Goal: Task Accomplishment & Management: Use online tool/utility

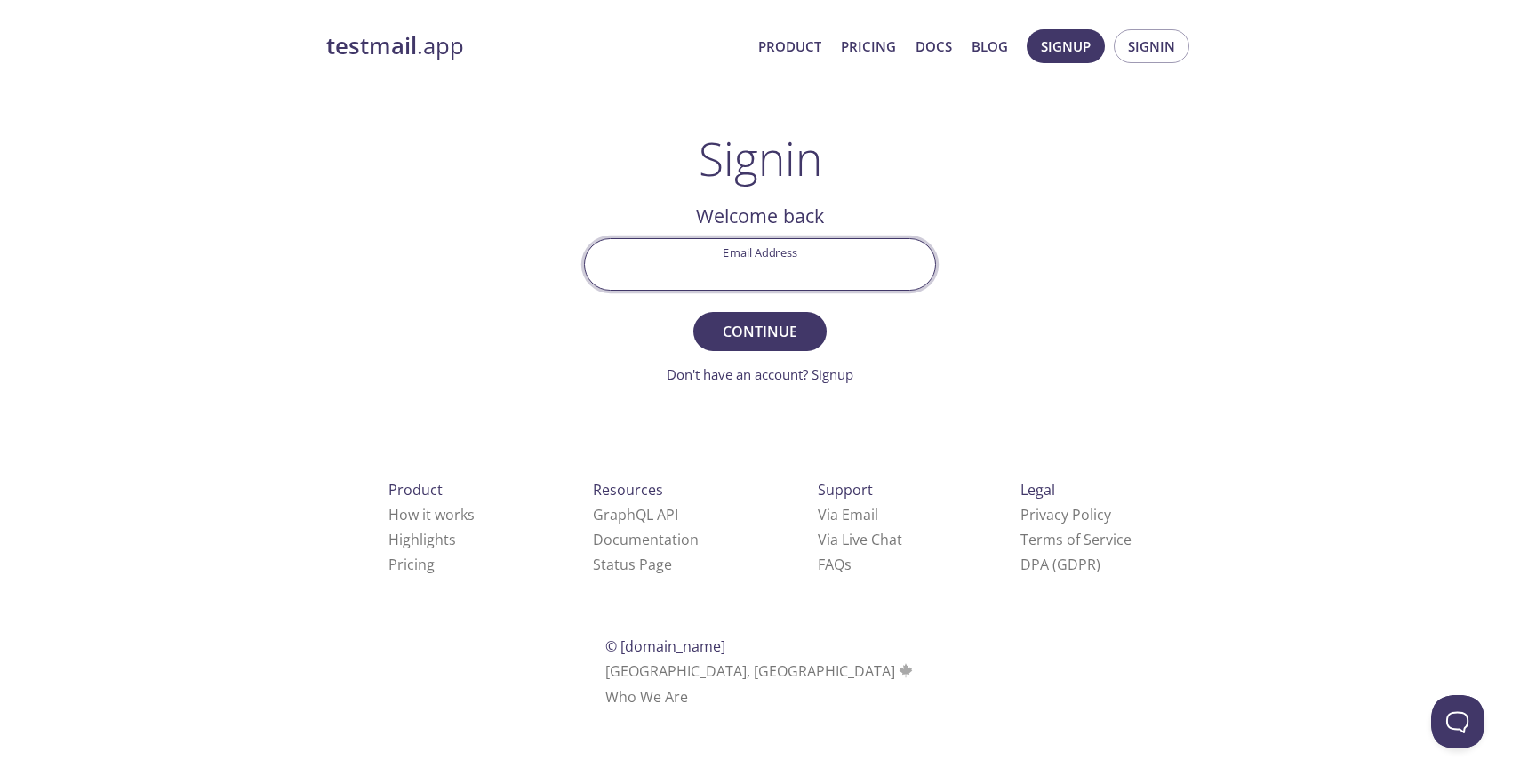
click at [793, 260] on input "Email Address" at bounding box center [760, 264] width 350 height 50
click at [693, 312] on button "Continue" at bounding box center [760, 331] width 133 height 39
click at [796, 270] on input "[EMAIL_ADDRESS][DOMAIN_NAME]" at bounding box center [760, 264] width 350 height 50
drag, startPoint x: 867, startPoint y: 275, endPoint x: 692, endPoint y: 264, distance: 175.3
click at [692, 264] on input "[EMAIL_ADDRESS][DOMAIN_NAME]" at bounding box center [760, 264] width 350 height 50
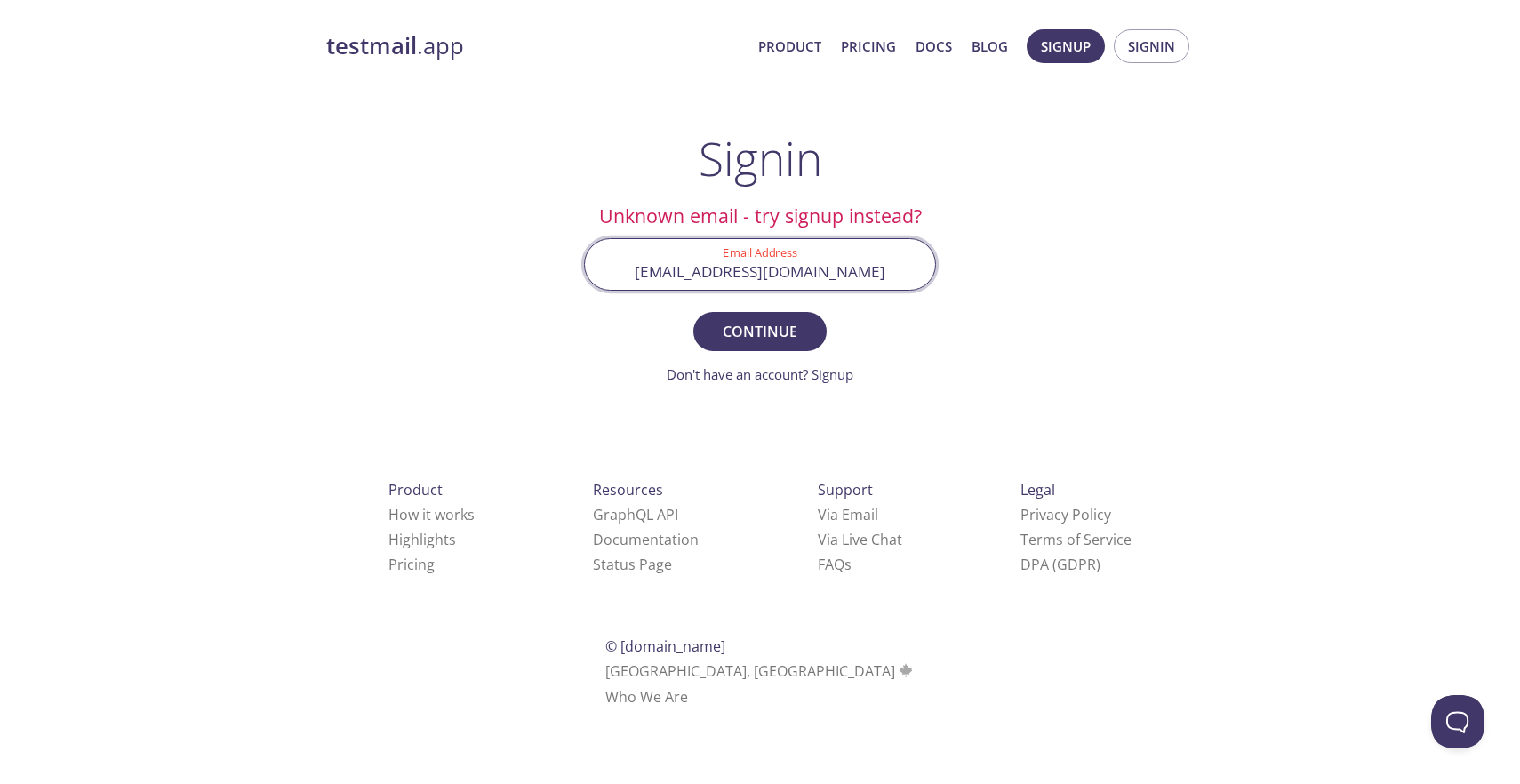
click at [759, 272] on input "[EMAIL_ADDRESS][DOMAIN_NAME]" at bounding box center [760, 264] width 350 height 50
type input "[EMAIL_ADDRESS][DOMAIN_NAME]"
click at [693, 312] on button "Continue" at bounding box center [760, 331] width 133 height 39
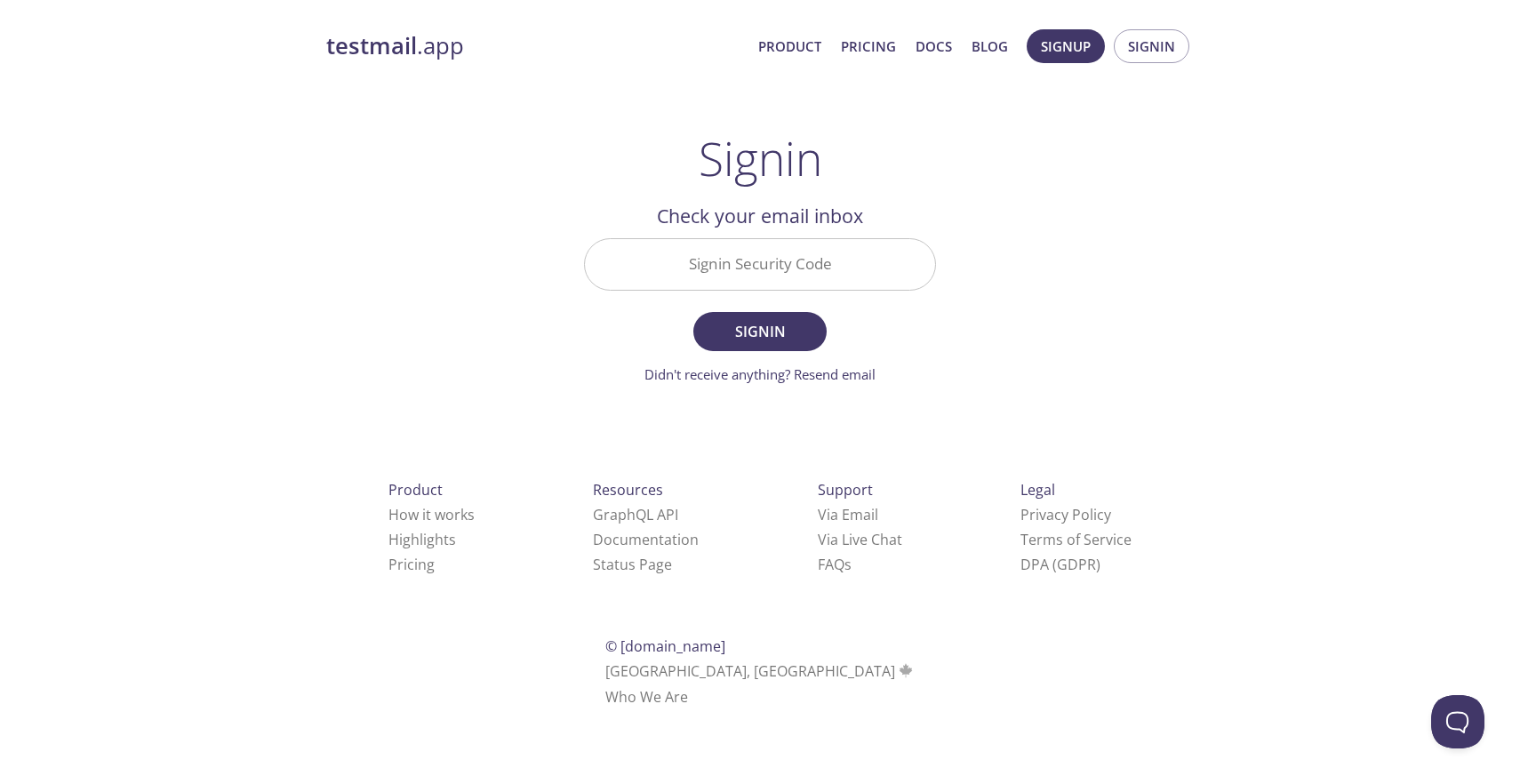
click at [795, 266] on input "Signin Security Code" at bounding box center [760, 264] width 350 height 50
type input "B4V7VQW"
click at [693, 312] on button "Signin" at bounding box center [760, 331] width 133 height 39
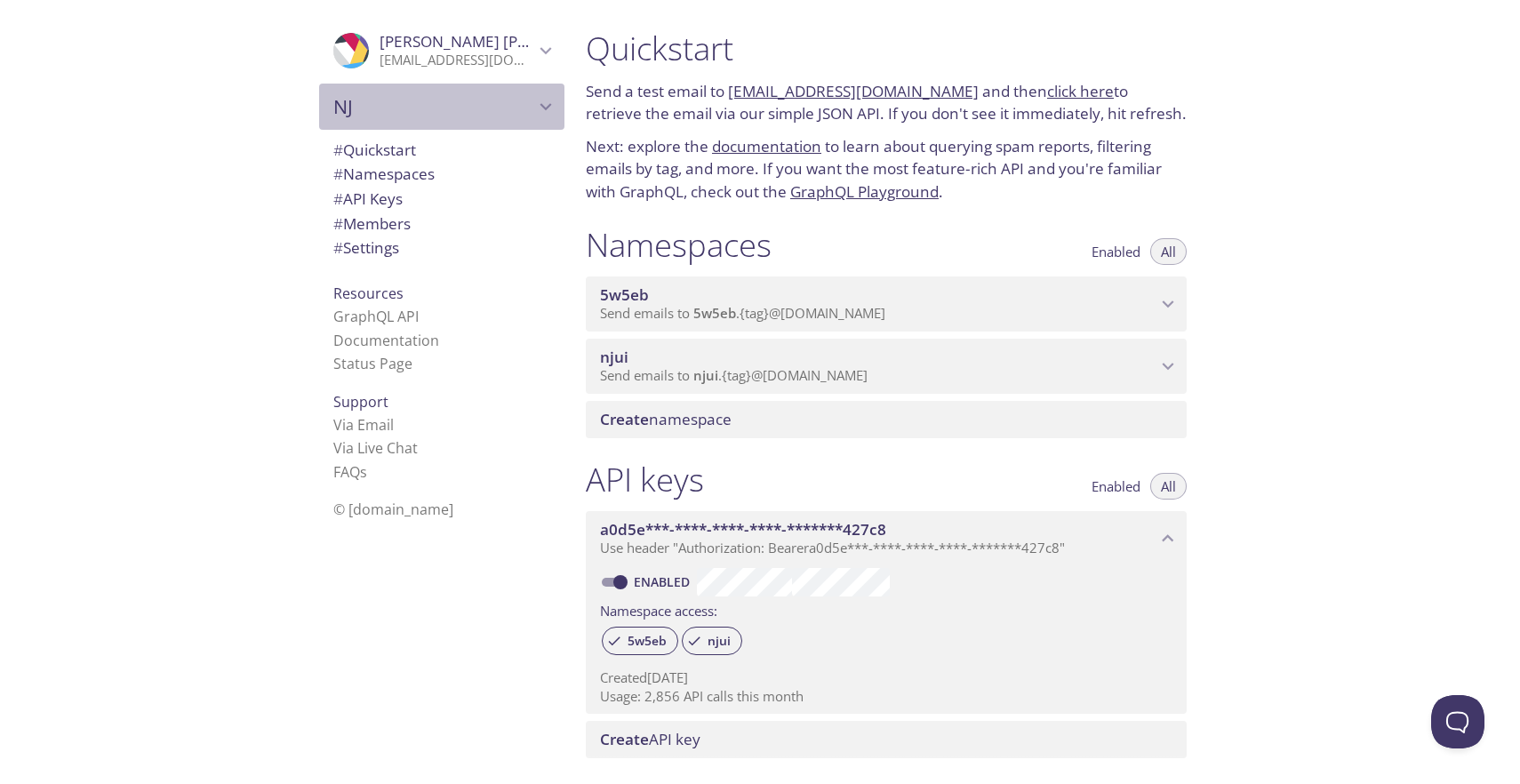
click at [346, 107] on span "NJ" at bounding box center [433, 106] width 201 height 25
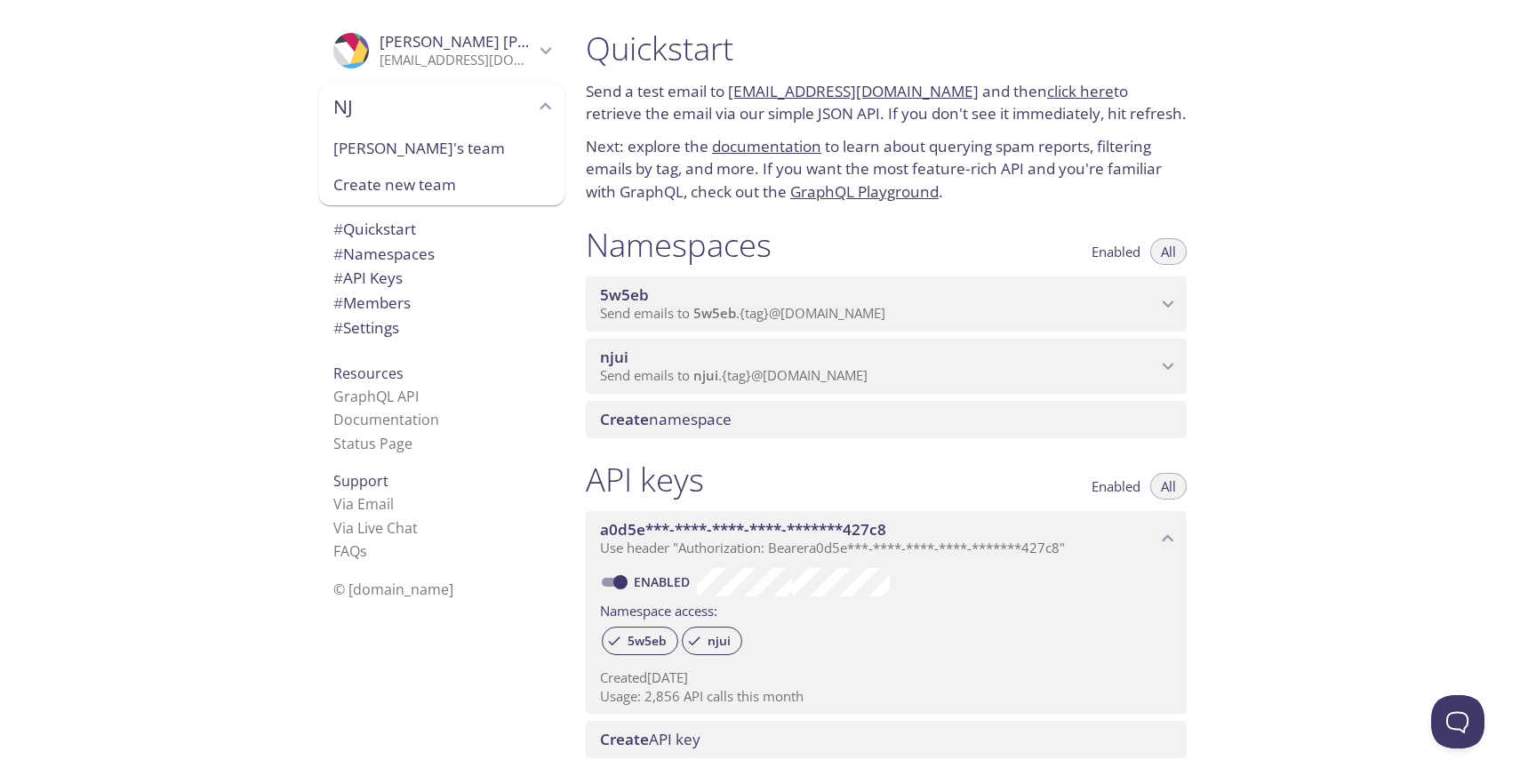
click at [1068, 91] on link "click here" at bounding box center [1081, 91] width 67 height 21
click at [221, 258] on div ".cls-1 { fill: #6d5ca8; } .cls-2 { fill: #3fc191; } .cls-3 { fill: #3b4752; } .…" at bounding box center [285, 392] width 571 height 784
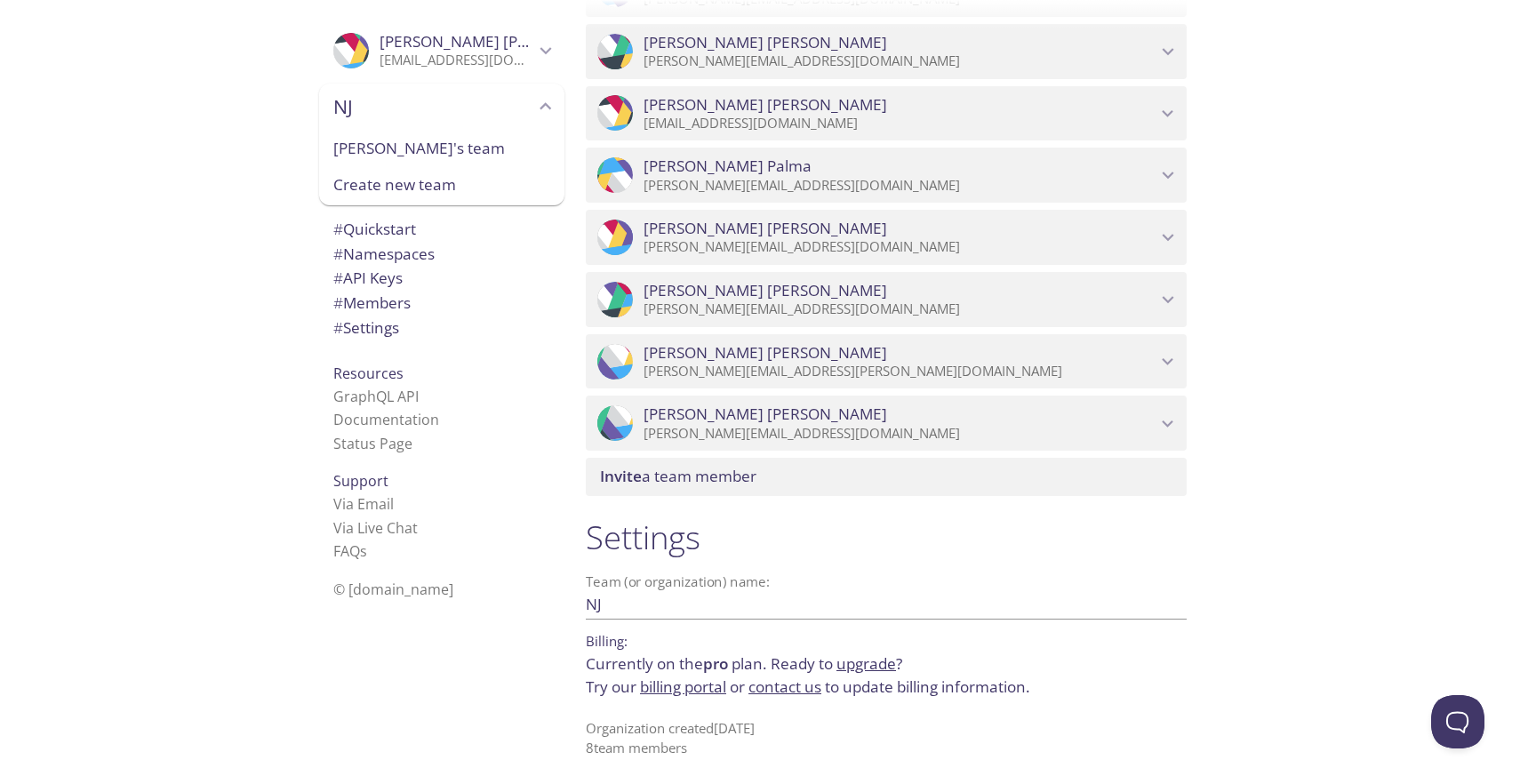
scroll to position [870, 0]
click at [427, 149] on span "[PERSON_NAME]'s team" at bounding box center [442, 148] width 217 height 23
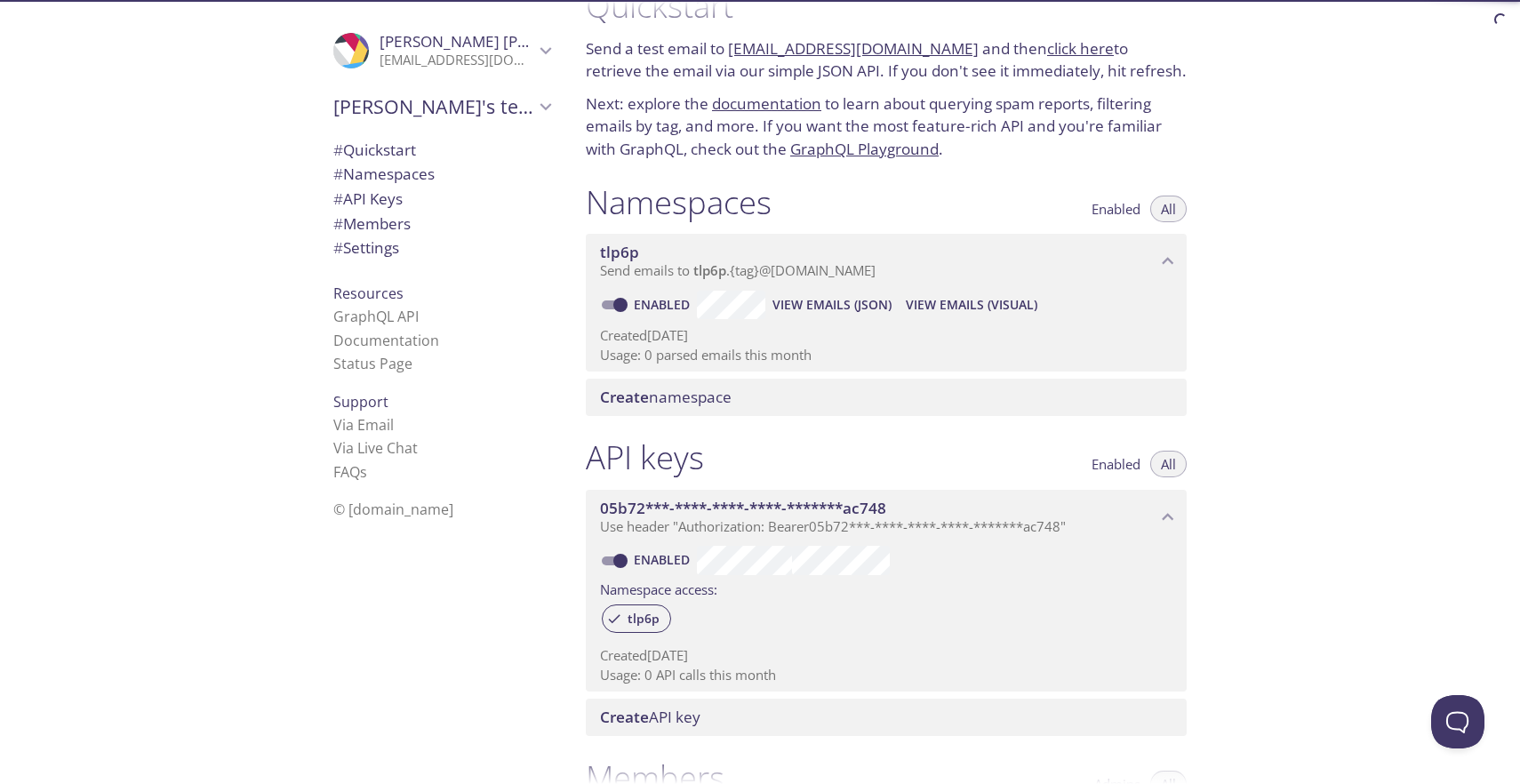
scroll to position [29, 0]
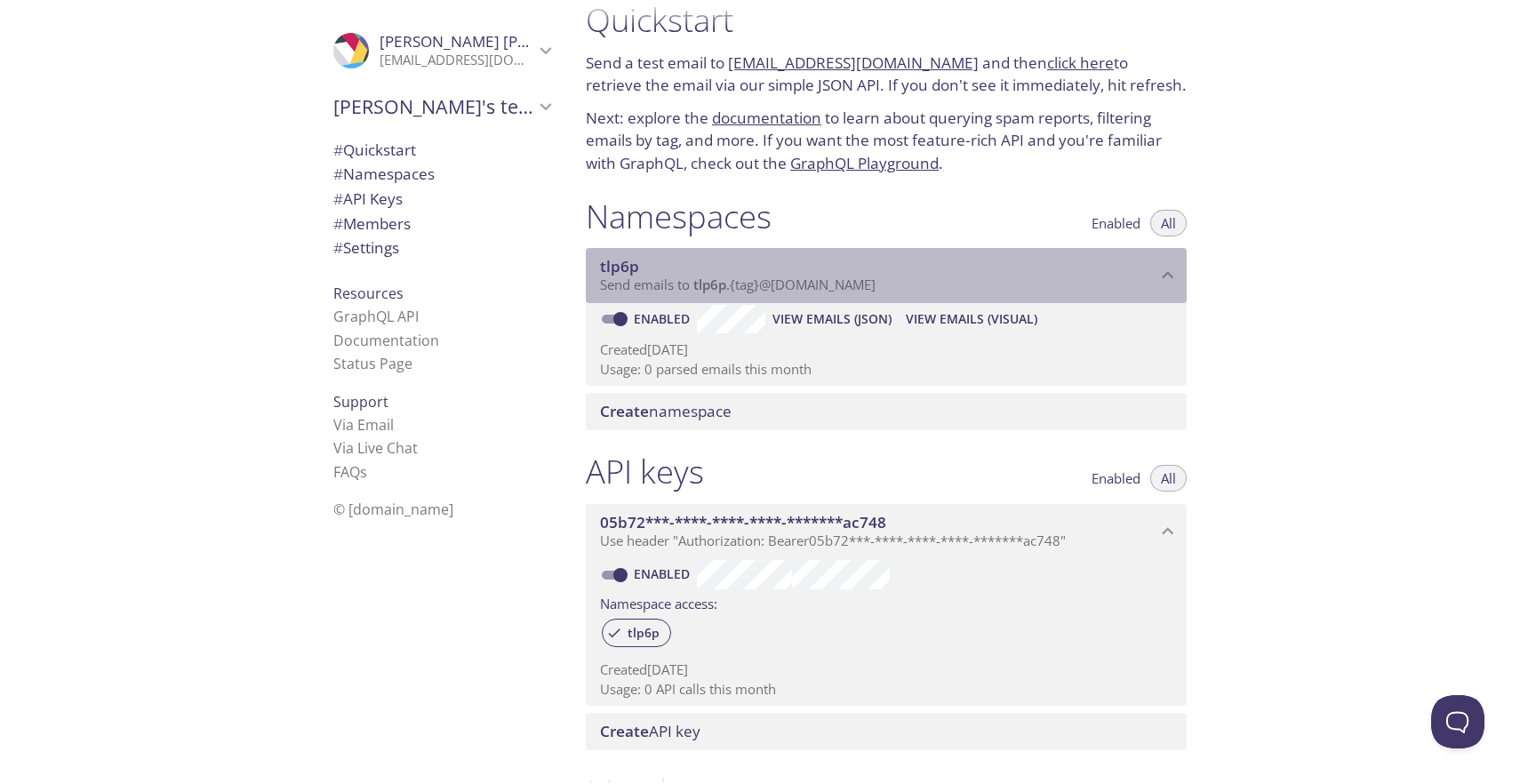
click at [774, 264] on span "tlp6p" at bounding box center [877, 266] width 556 height 20
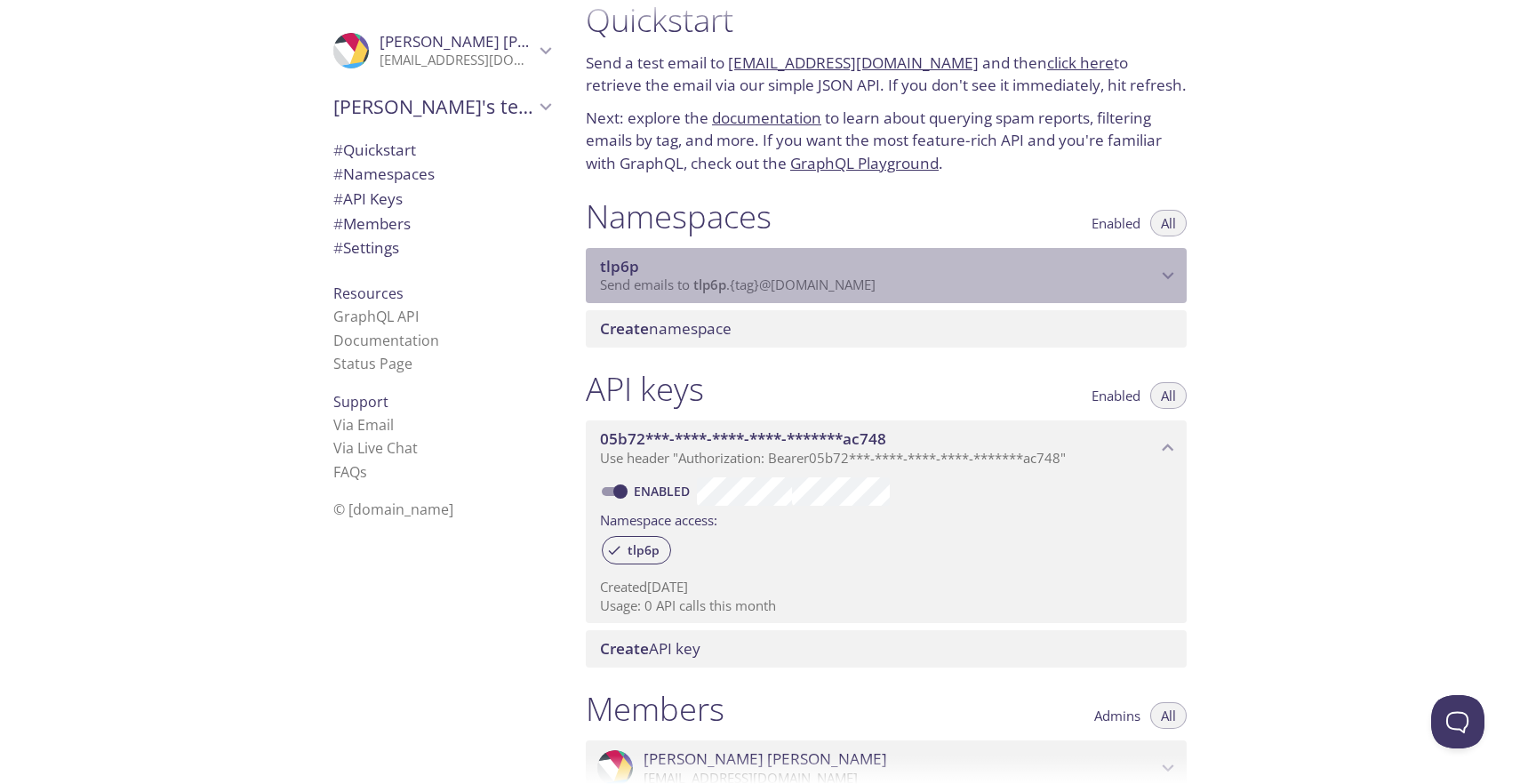
click at [774, 264] on span "tlp6p" at bounding box center [877, 266] width 556 height 20
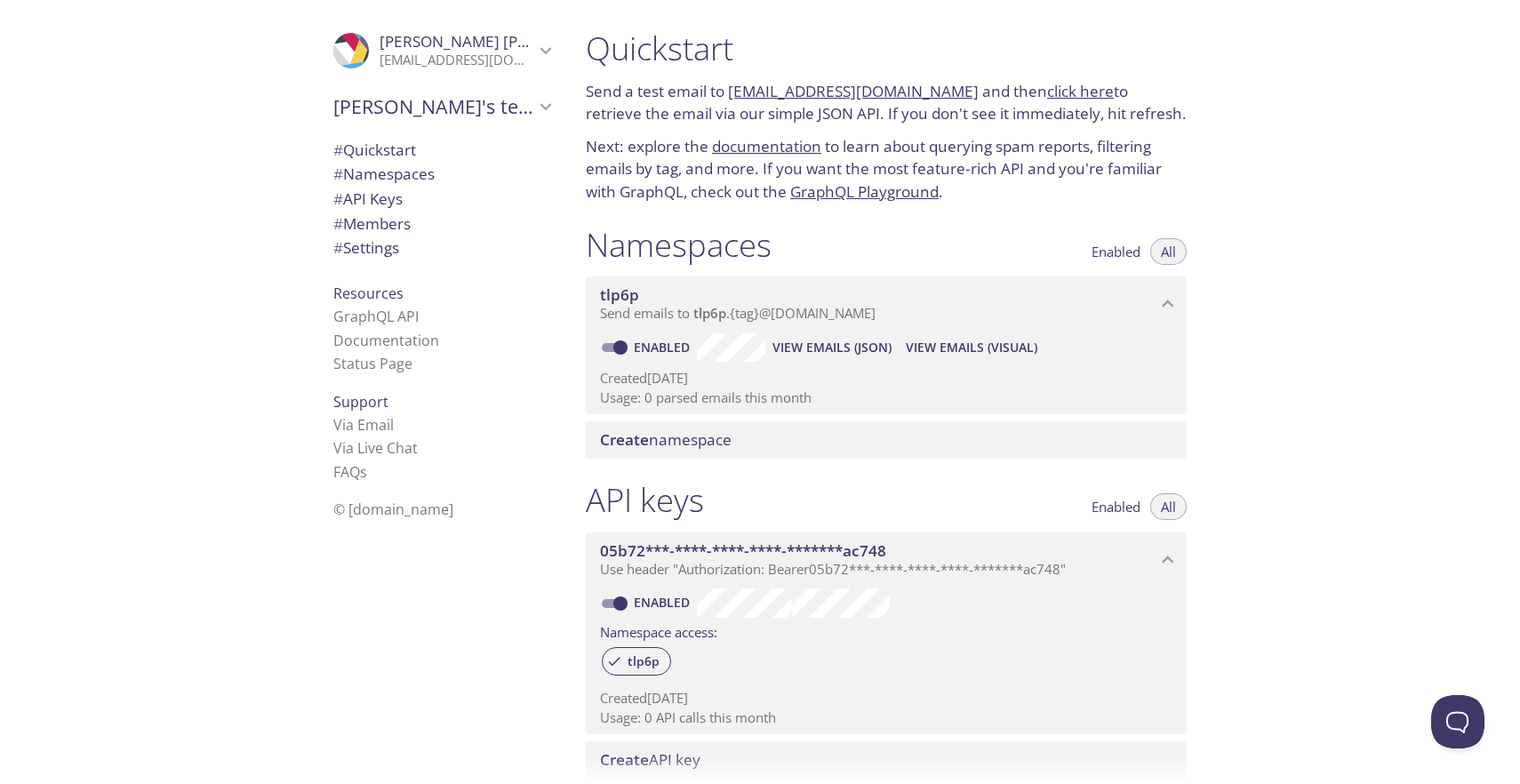
scroll to position [0, 0]
click at [534, 103] on icon "Kaitlyn's team" at bounding box center [546, 106] width 23 height 23
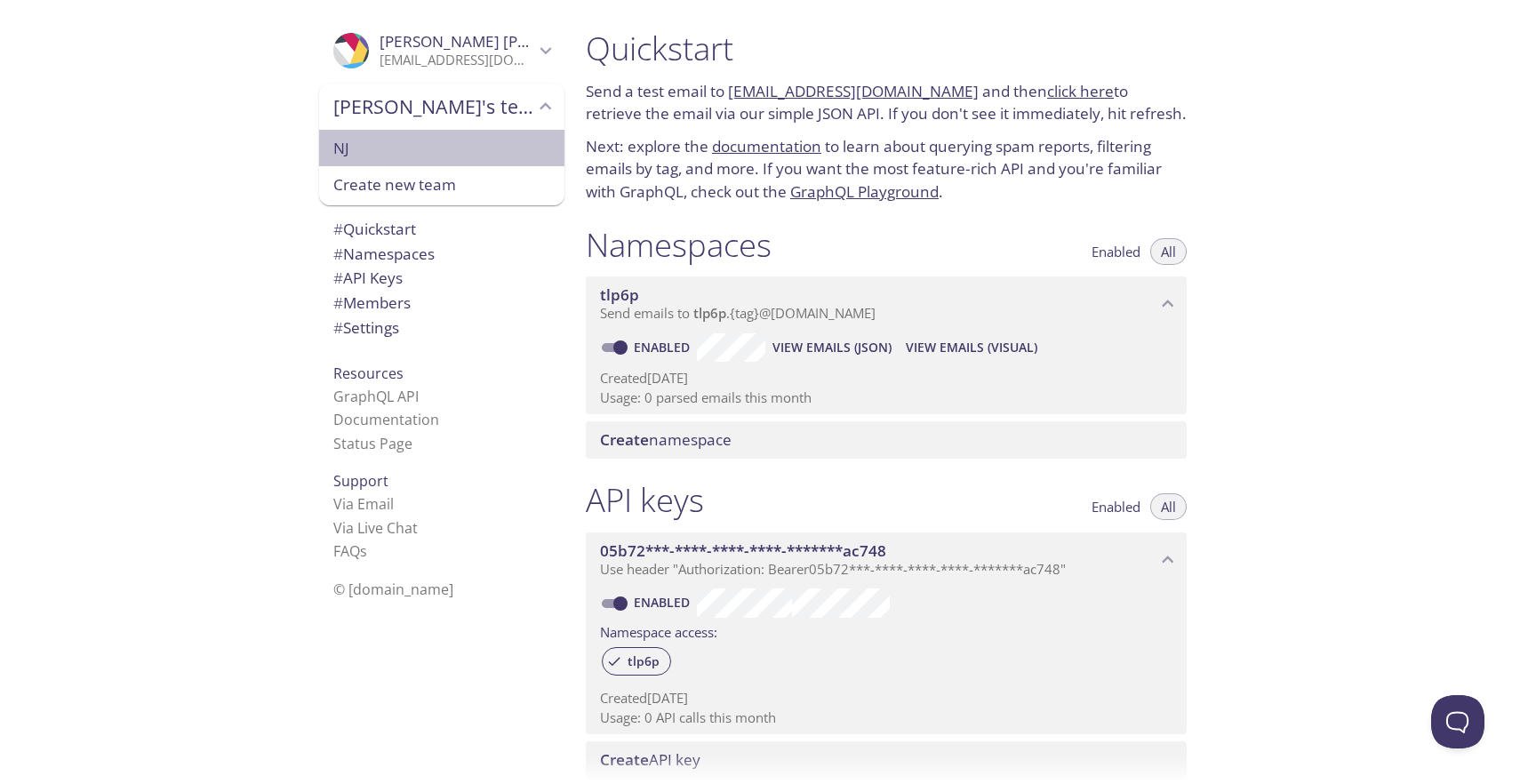
click at [415, 140] on span "NJ" at bounding box center [442, 148] width 217 height 23
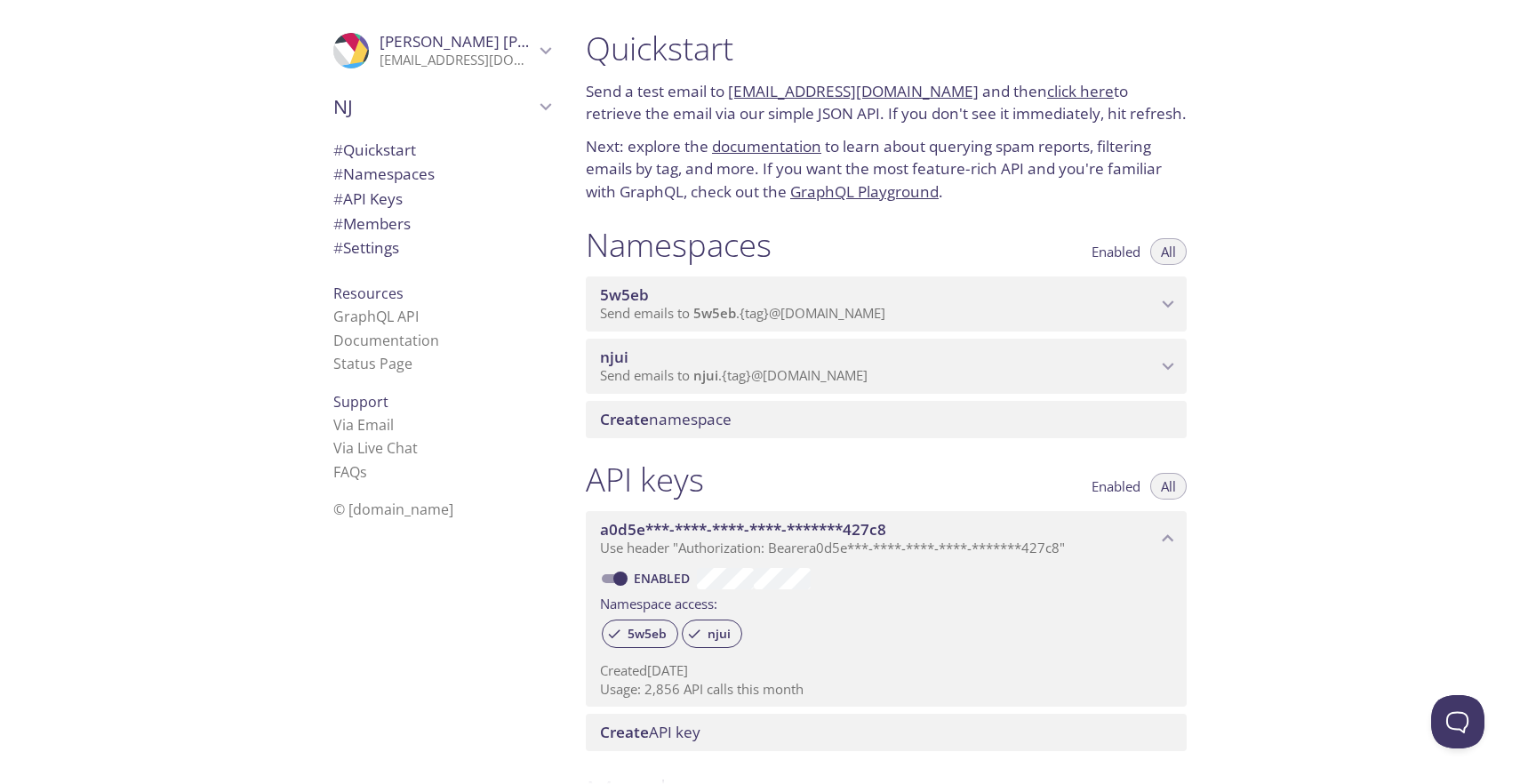
scroll to position [29, 0]
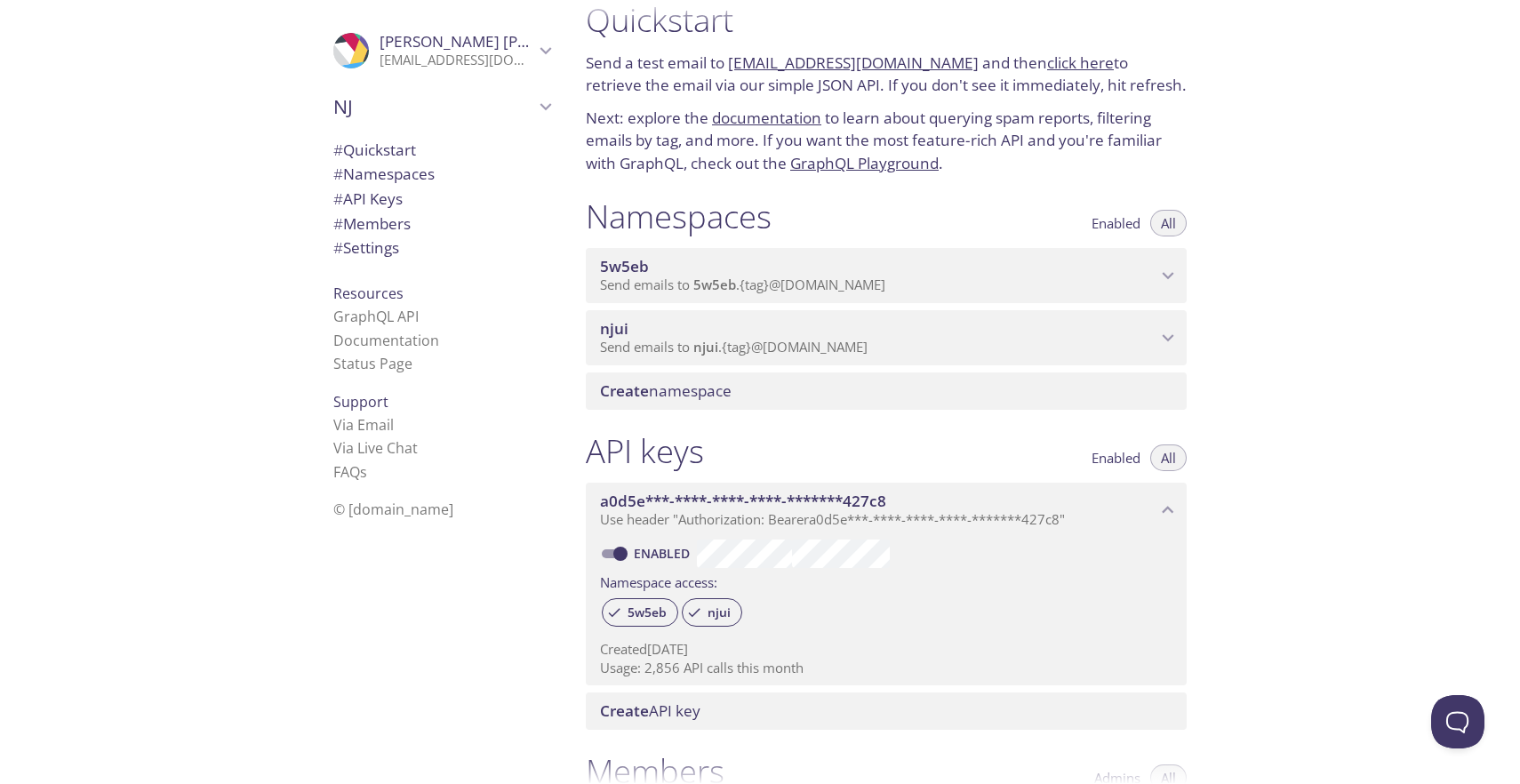
click at [514, 107] on span "NJ" at bounding box center [433, 106] width 201 height 25
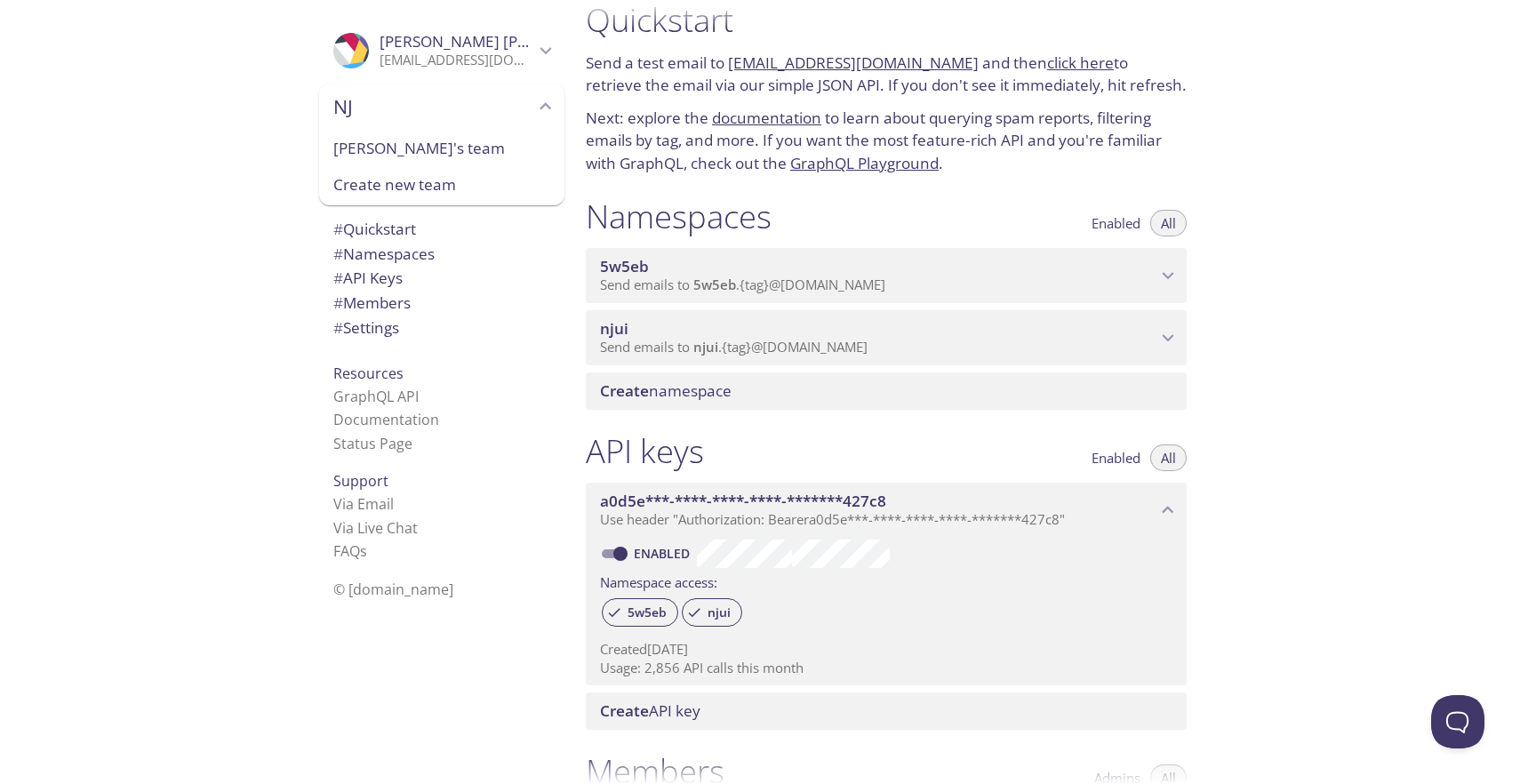
click at [471, 141] on span "[PERSON_NAME]'s team" at bounding box center [442, 148] width 217 height 23
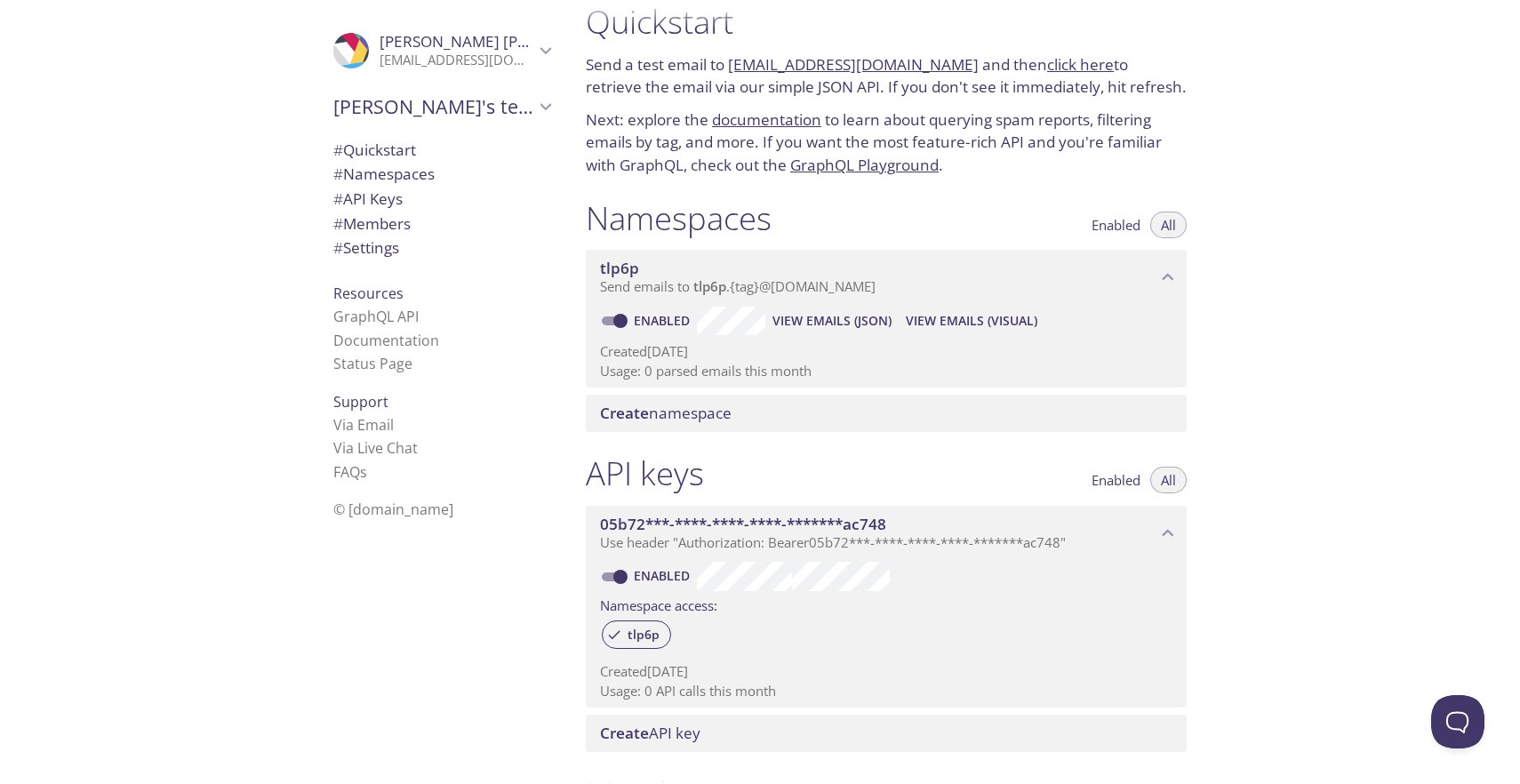
click at [488, 106] on span "[PERSON_NAME]'s team" at bounding box center [433, 106] width 201 height 25
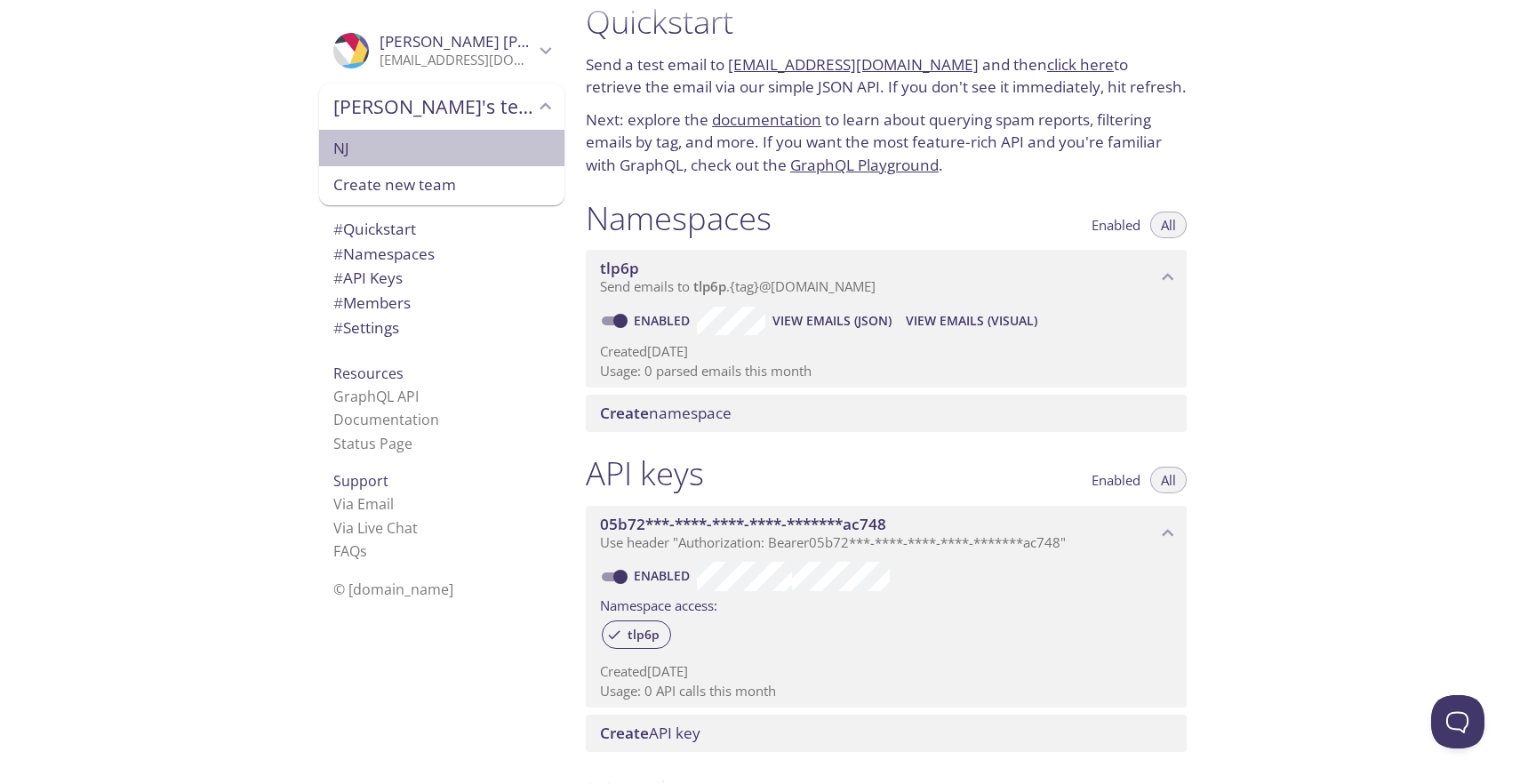
click at [461, 145] on span "NJ" at bounding box center [442, 148] width 217 height 23
type input "NJ"
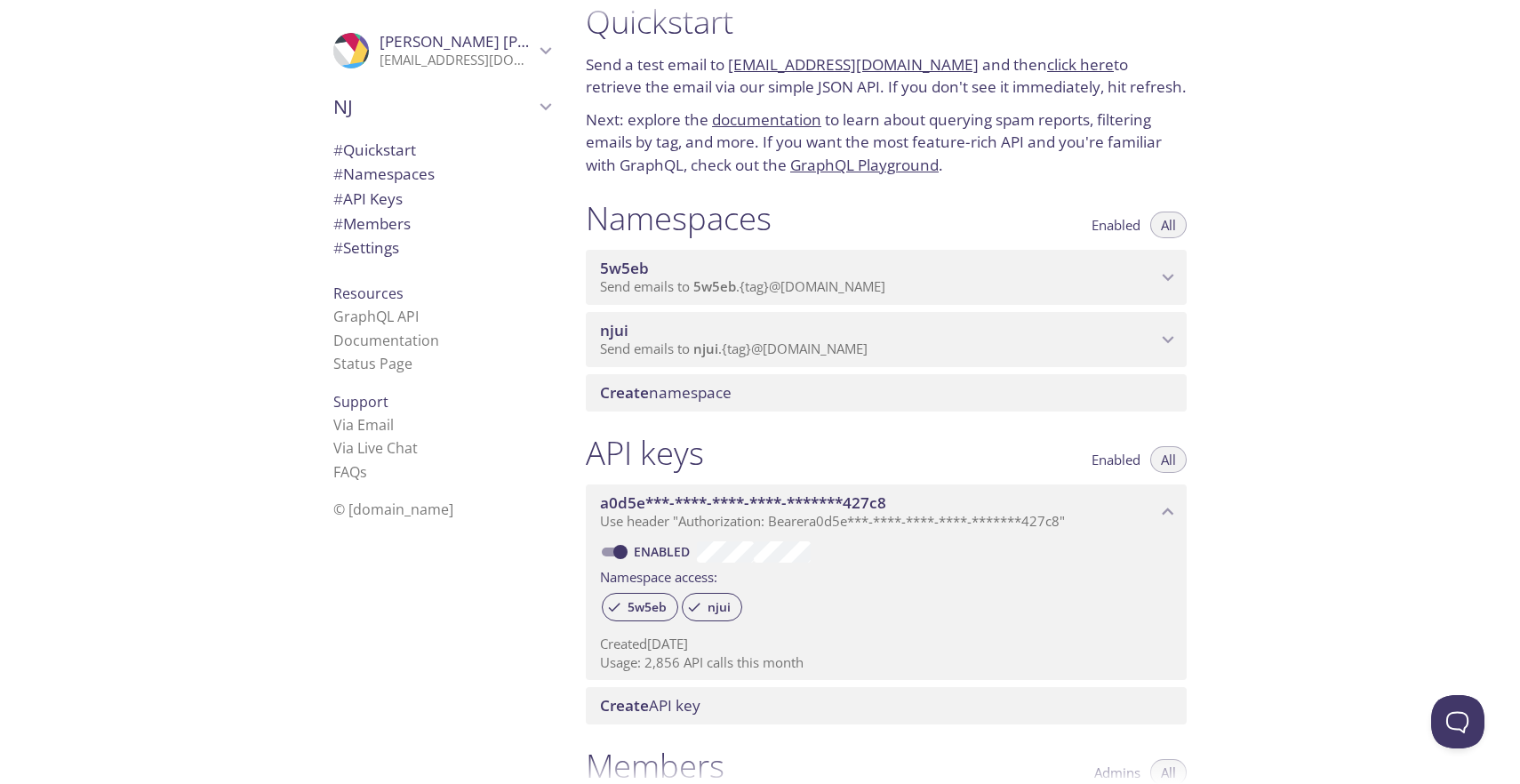
scroll to position [29, 0]
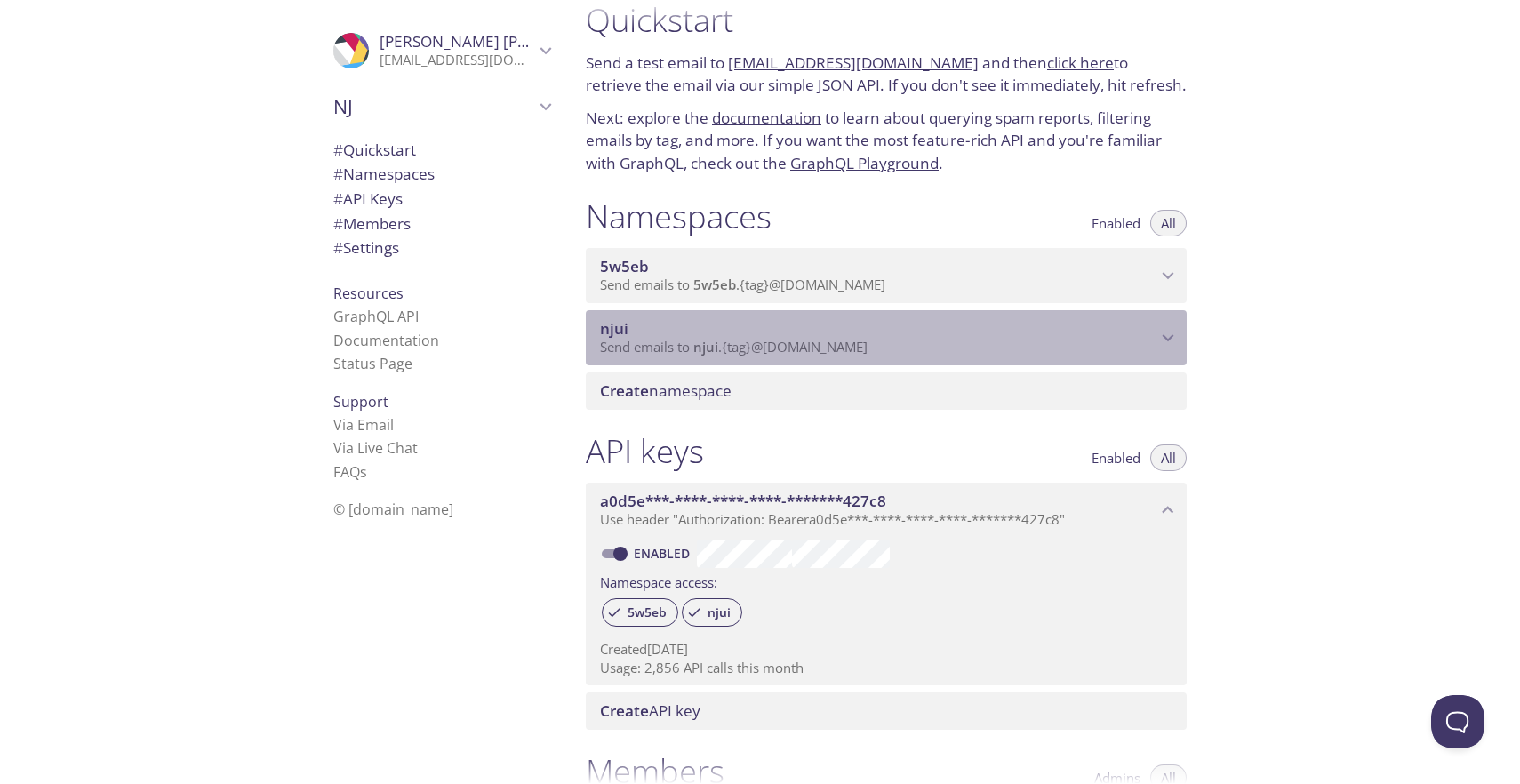
click at [826, 342] on span "Send emails to njui . {tag} @[DOMAIN_NAME]" at bounding box center [733, 346] width 267 height 18
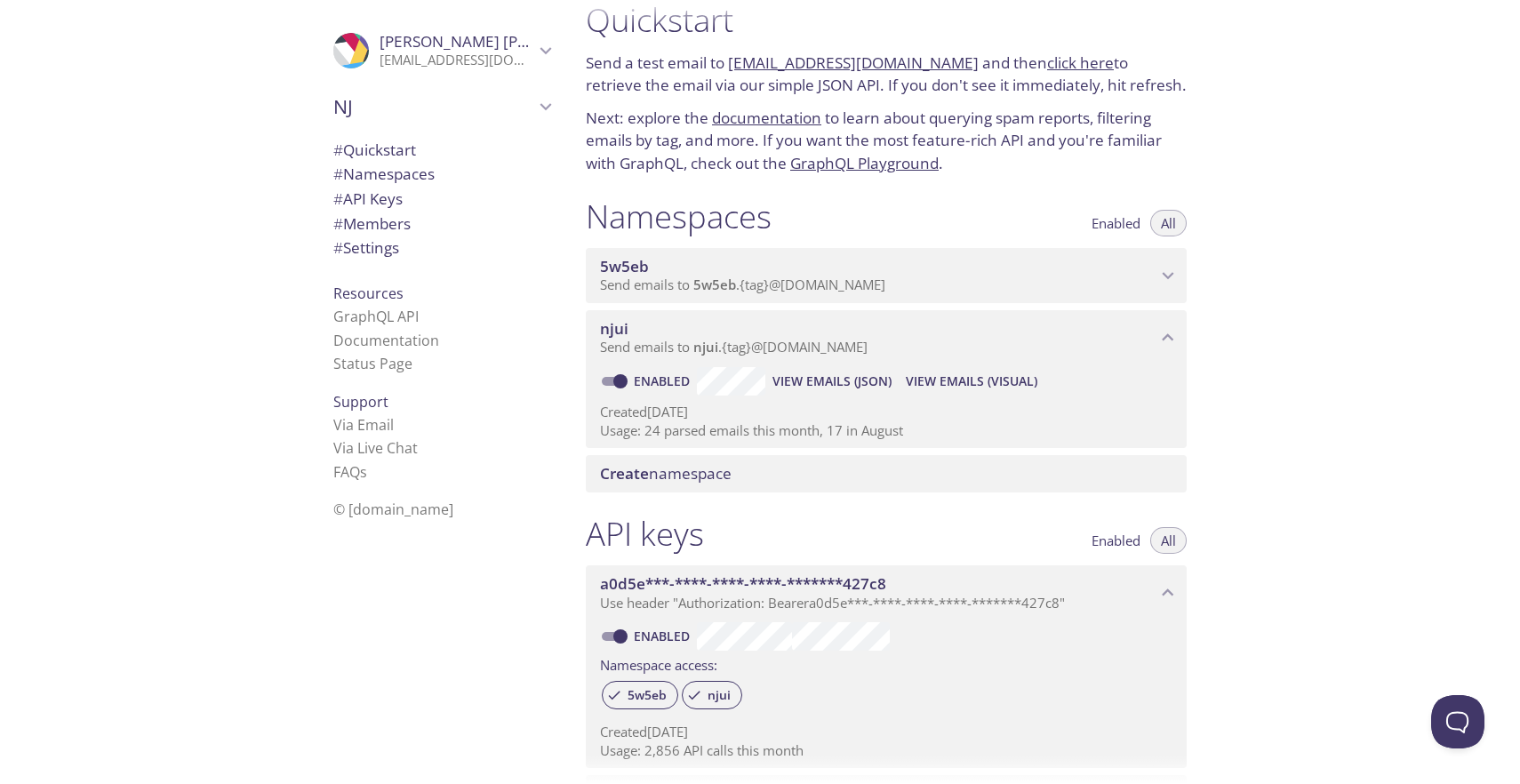
click at [978, 386] on span "View Emails (Visual)" at bounding box center [972, 381] width 131 height 21
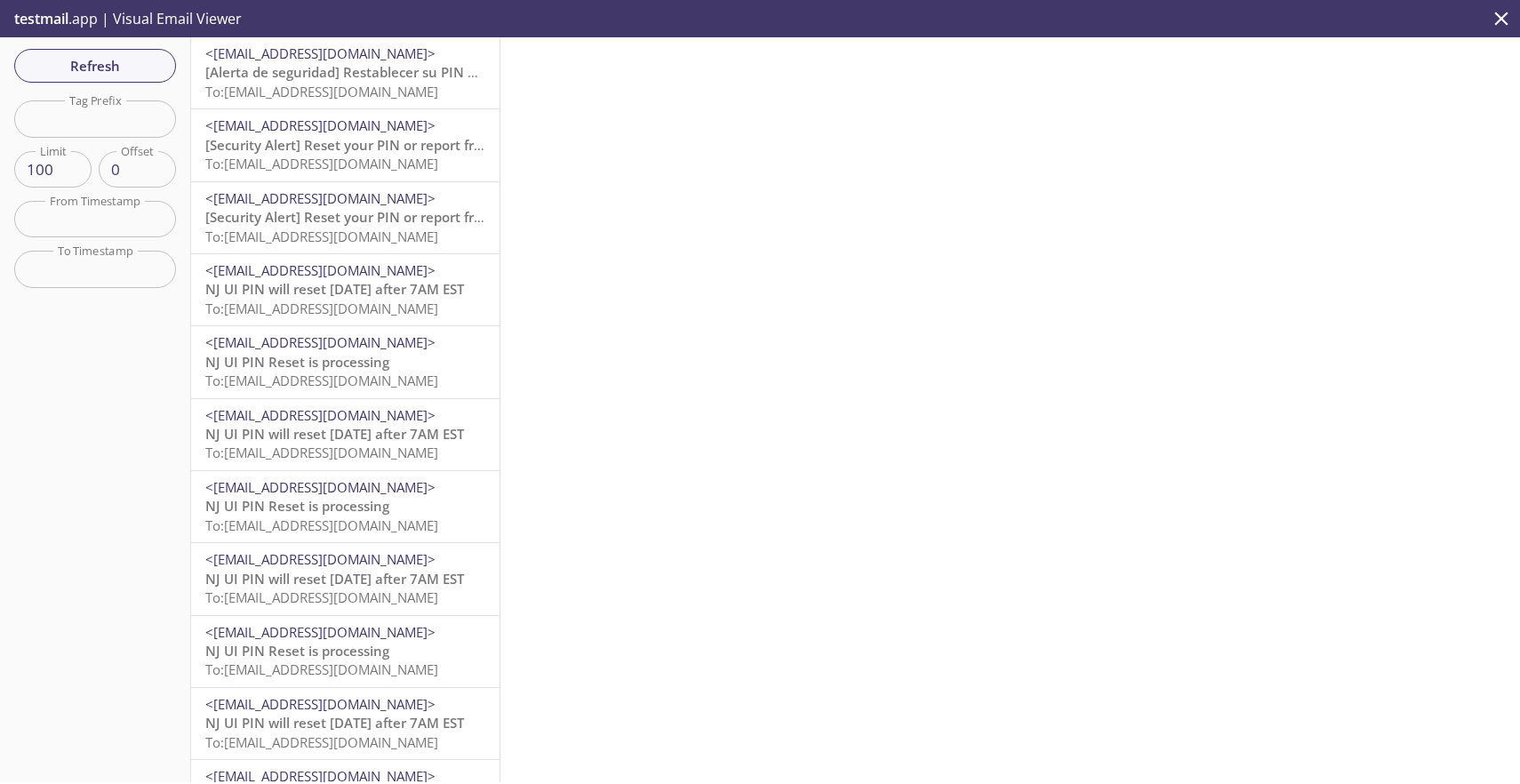
click at [369, 175] on div "<[EMAIL_ADDRESS][DOMAIN_NAME]> [Security Alert] Reset your PIN or report fraud …" at bounding box center [345, 144] width 308 height 71
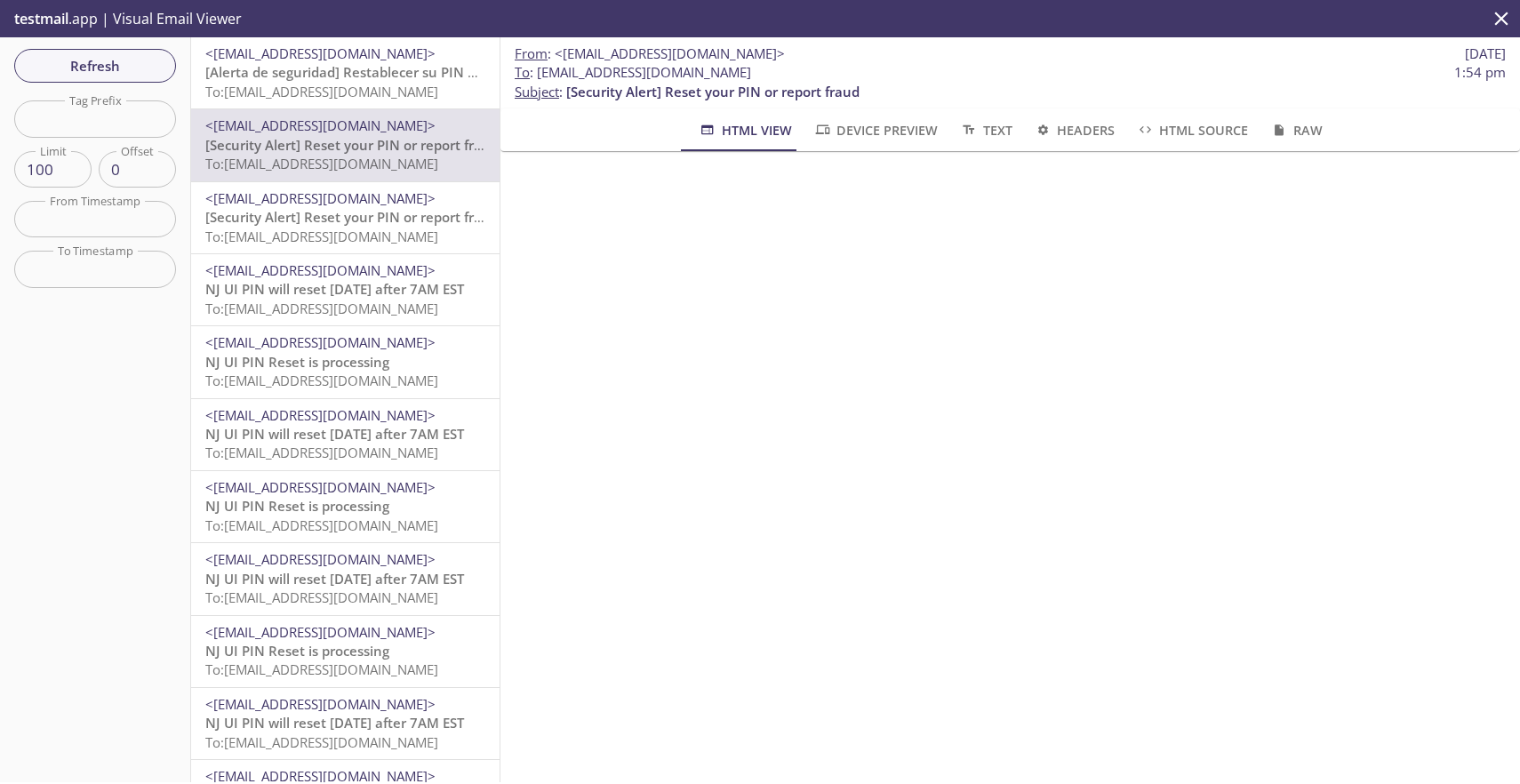
scroll to position [21, 0]
drag, startPoint x: 730, startPoint y: 74, endPoint x: 540, endPoint y: 73, distance: 190.0
click at [540, 73] on span "To : [EMAIL_ADDRESS][DOMAIN_NAME] 1:54 pm" at bounding box center [1010, 72] width 991 height 19
copy span "[EMAIL_ADDRESS][DOMAIN_NAME]"
click at [336, 76] on span "[Alerta de seguridad] Restablecer su PIN o denunciar un fraude" at bounding box center [409, 71] width 407 height 18
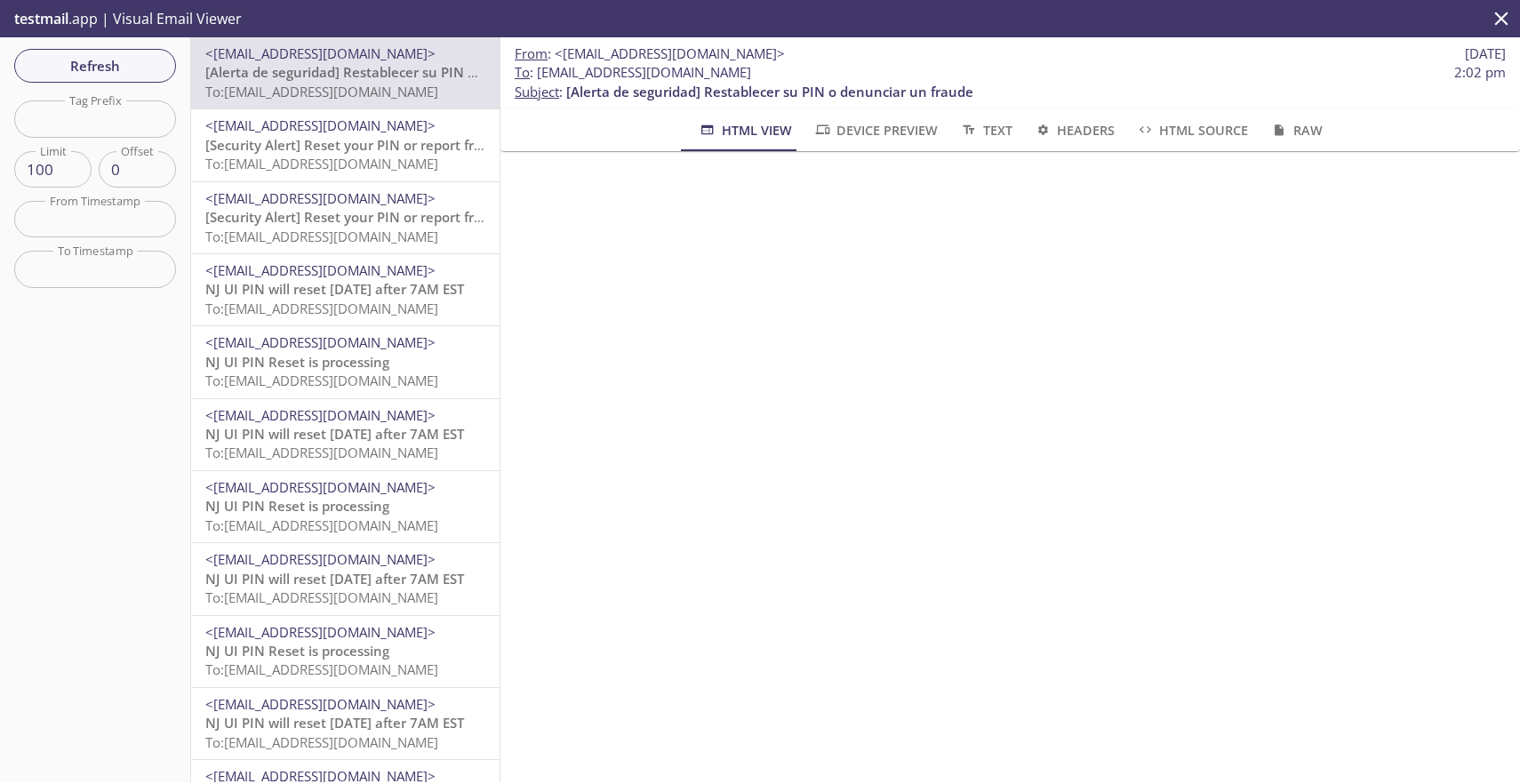
scroll to position [422, 0]
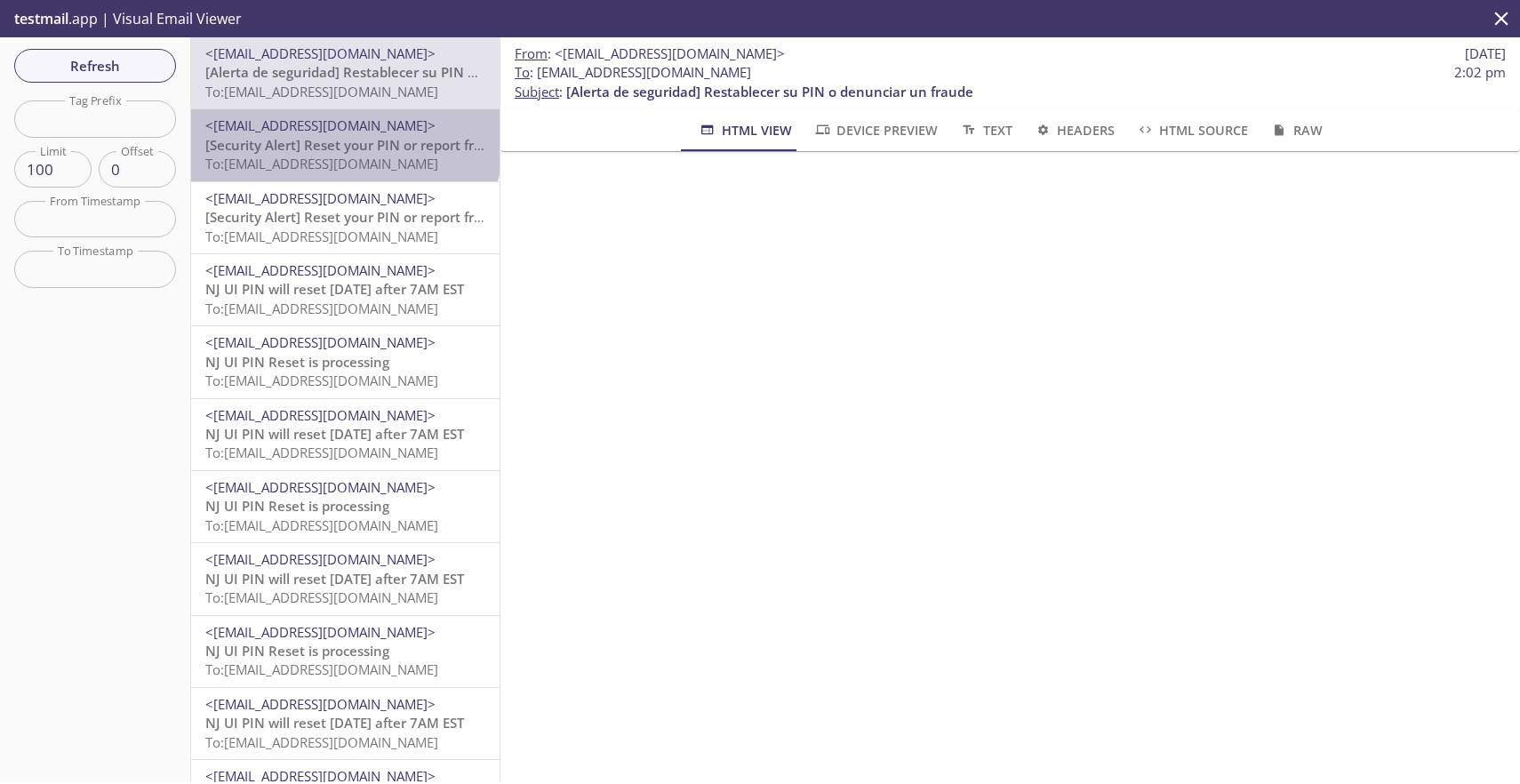
click at [344, 136] on span "[Security Alert] Reset your PIN or report fraud" at bounding box center [352, 144] width 294 height 18
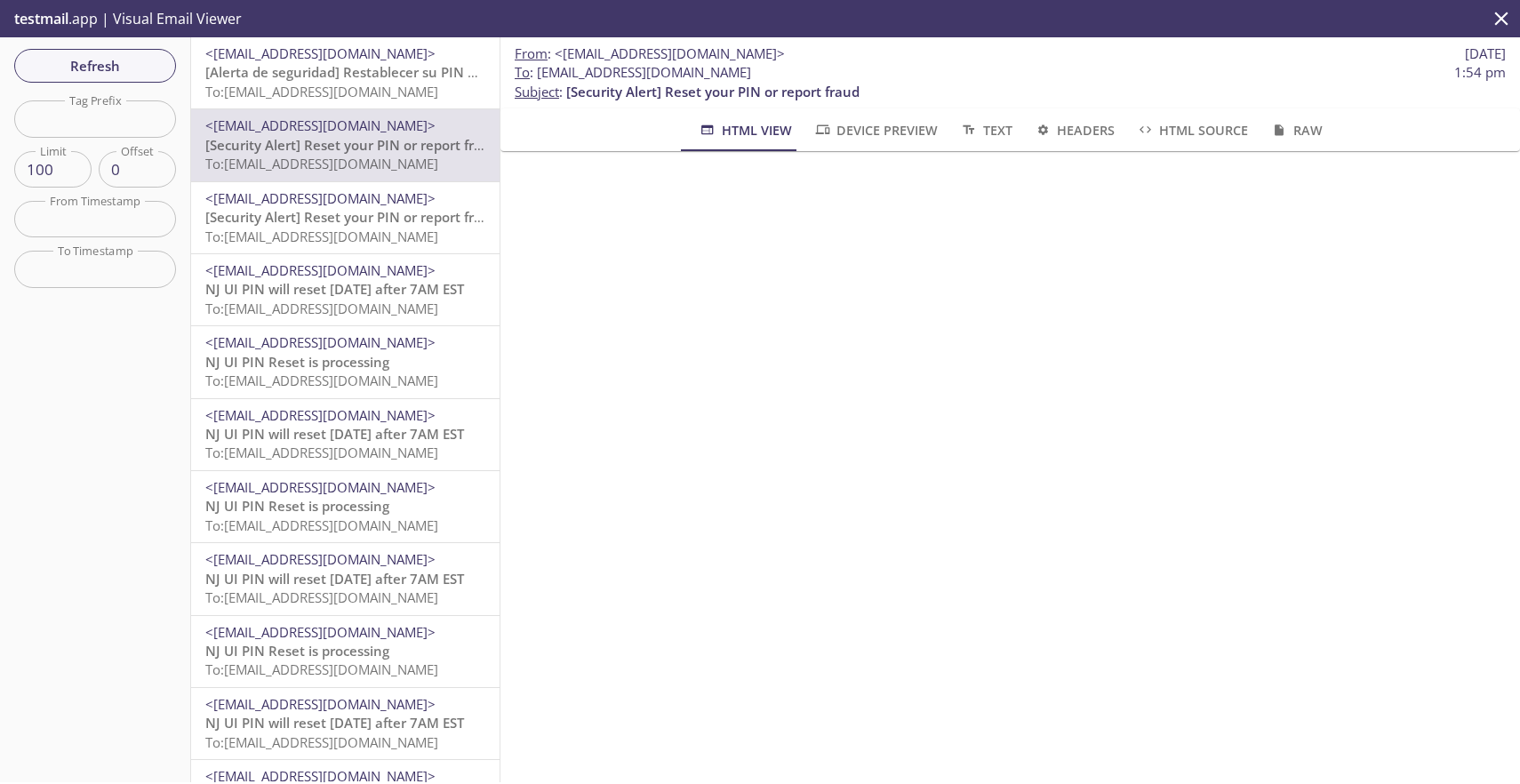
scroll to position [319, 0]
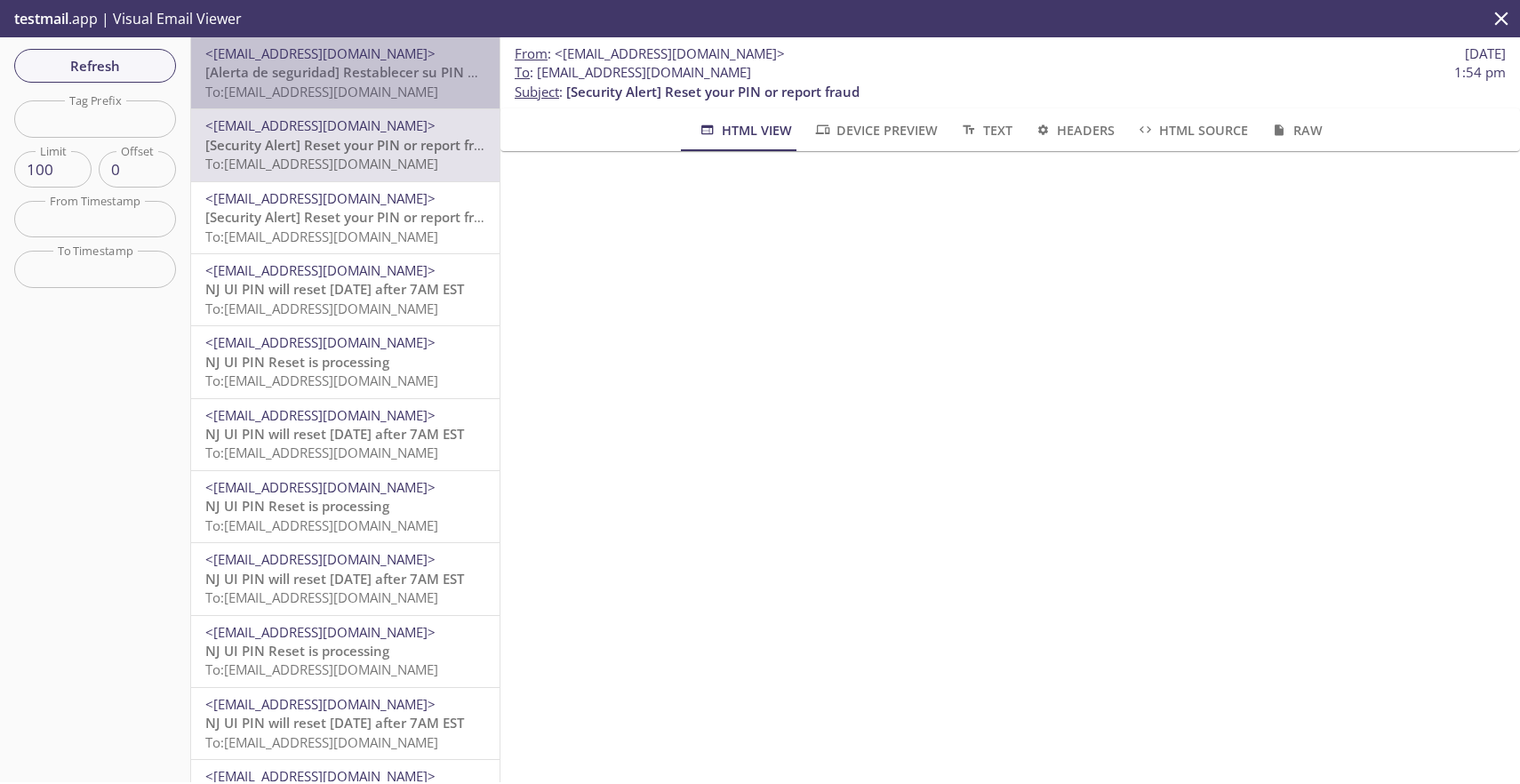
click at [355, 91] on span "To: [EMAIL_ADDRESS][DOMAIN_NAME]" at bounding box center [321, 91] width 233 height 18
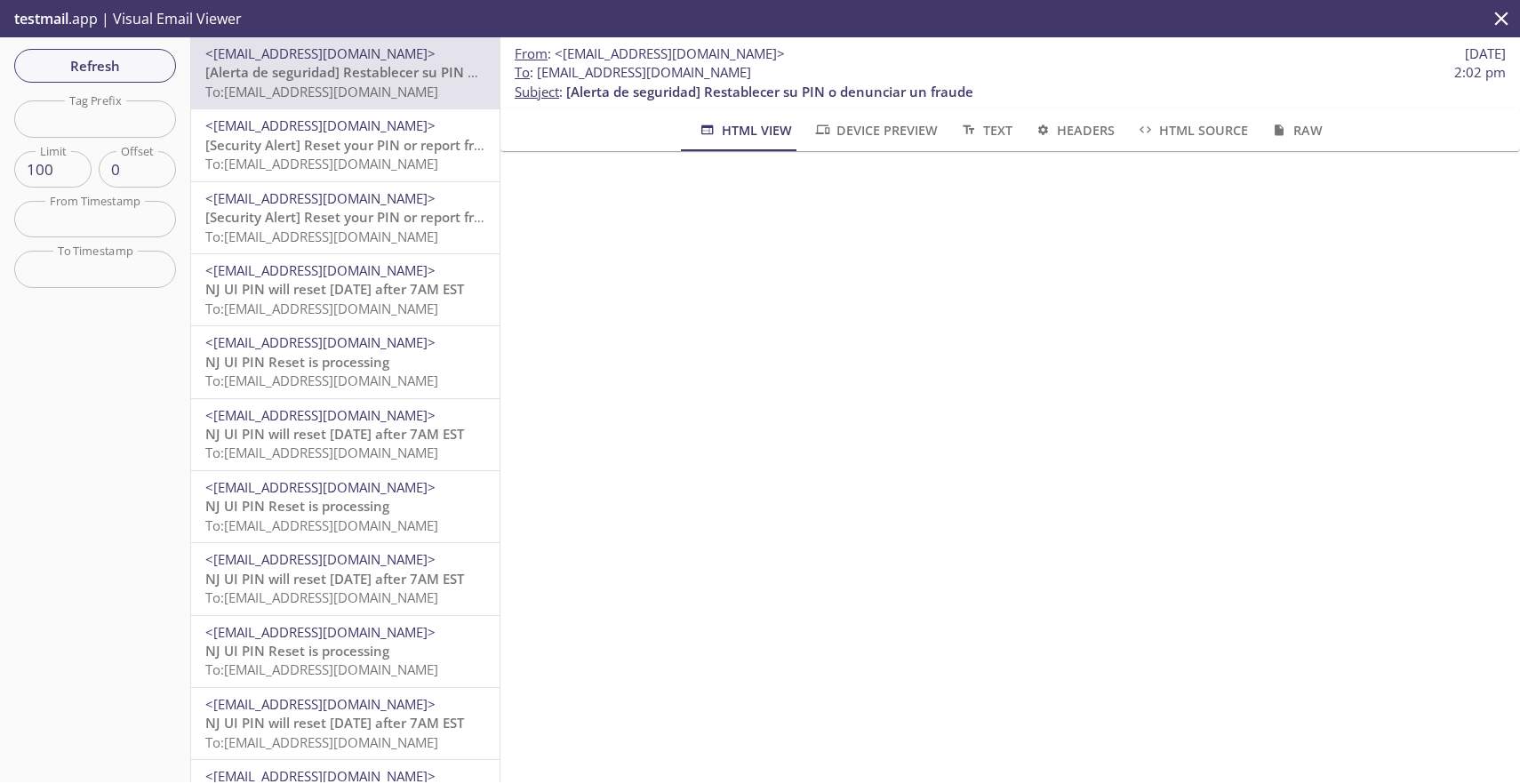
scroll to position [1609, 0]
